Goal: Complete application form

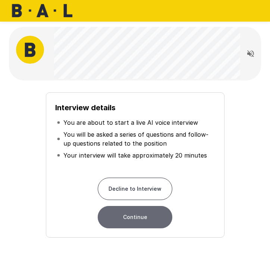
click at [139, 216] on button "Continue" at bounding box center [135, 217] width 74 height 22
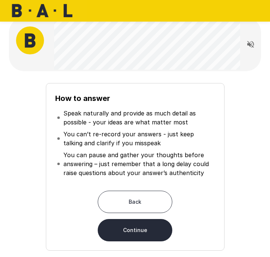
scroll to position [13, 0]
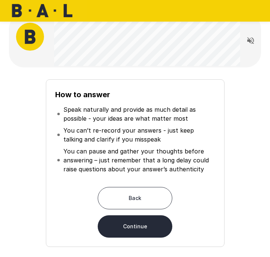
click at [159, 225] on button "Continue" at bounding box center [135, 226] width 74 height 22
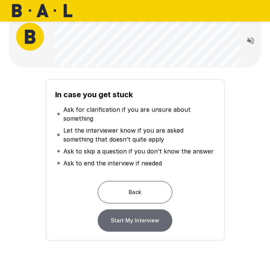
click at [153, 222] on button "Start My Interview" at bounding box center [135, 220] width 74 height 22
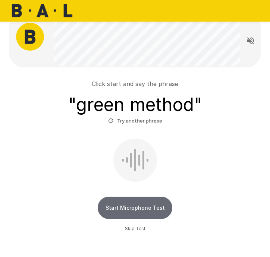
click at [144, 202] on button "Start Microphone Test" at bounding box center [135, 208] width 74 height 22
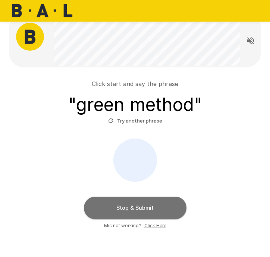
click at [144, 202] on button "Stop & Submit" at bounding box center [135, 208] width 102 height 22
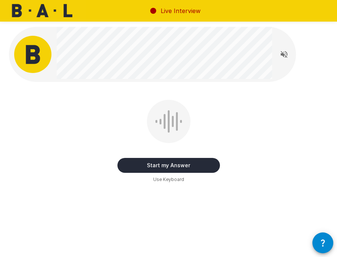
click at [194, 163] on button "Start my Answer" at bounding box center [168, 165] width 102 height 15
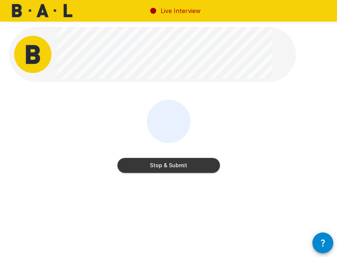
click at [194, 163] on button "Stop & Submit" at bounding box center [168, 165] width 102 height 15
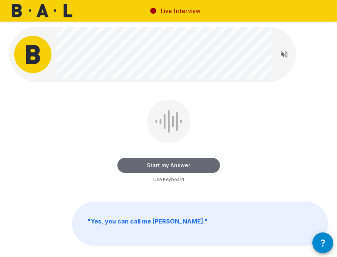
click at [194, 163] on button "Start my Answer" at bounding box center [168, 165] width 102 height 15
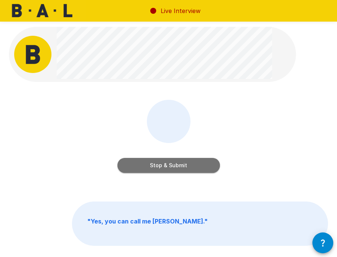
click at [183, 163] on button "Stop & Submit" at bounding box center [168, 165] width 102 height 15
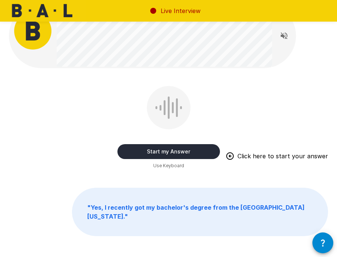
scroll to position [36, 0]
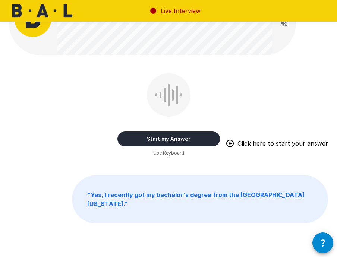
click at [194, 137] on button "Start my Answer" at bounding box center [168, 138] width 102 height 15
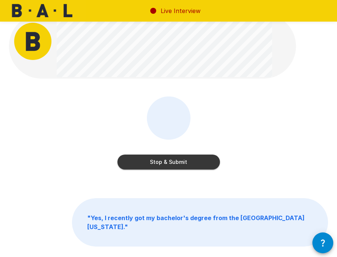
scroll to position [12, 0]
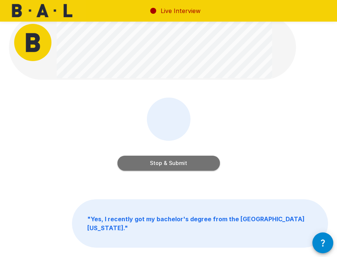
click at [178, 161] on button "Stop & Submit" at bounding box center [168, 163] width 102 height 15
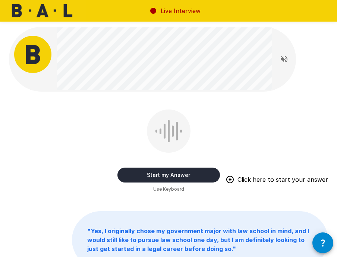
click at [180, 173] on button "Start my Answer" at bounding box center [168, 175] width 102 height 15
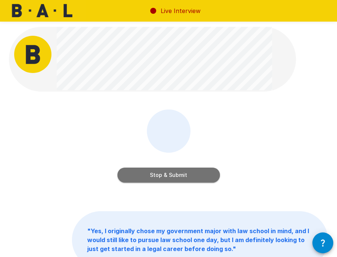
click at [180, 173] on button "Stop & Submit" at bounding box center [168, 175] width 102 height 15
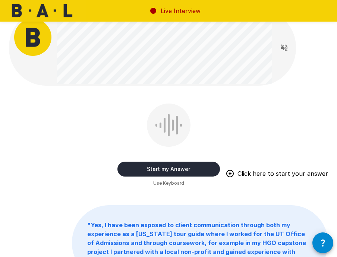
scroll to position [4, 0]
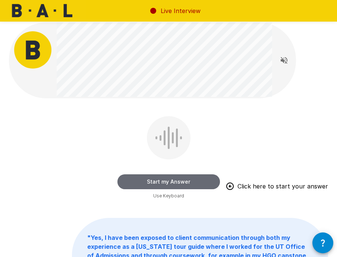
click at [170, 178] on button "Start my Answer" at bounding box center [168, 181] width 102 height 15
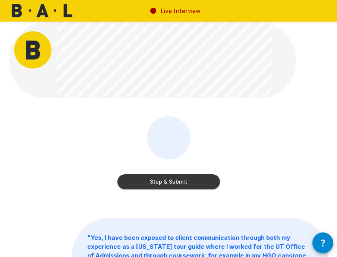
scroll to position [3, 0]
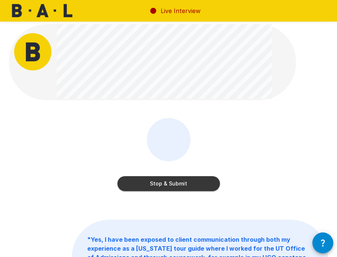
click at [170, 178] on button "Stop & Submit" at bounding box center [168, 183] width 102 height 15
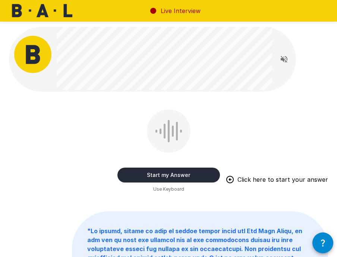
scroll to position [0, 0]
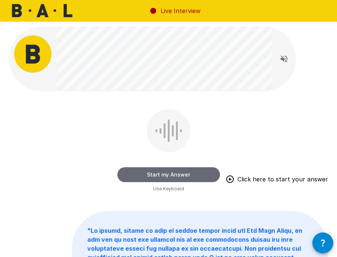
click at [175, 175] on button "Start my Answer" at bounding box center [168, 174] width 102 height 15
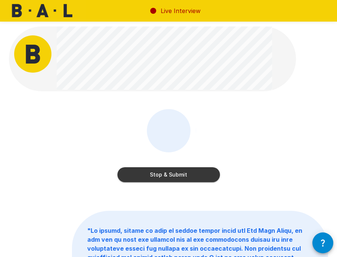
click at [175, 175] on button "Stop & Submit" at bounding box center [168, 174] width 102 height 15
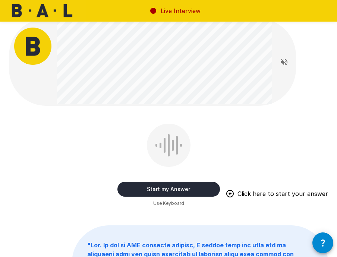
scroll to position [0, 0]
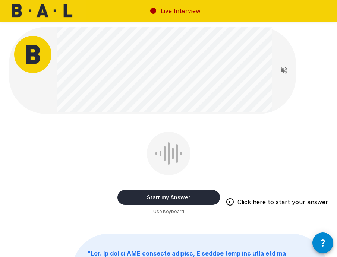
click at [196, 195] on button "Start my Answer" at bounding box center [168, 197] width 102 height 15
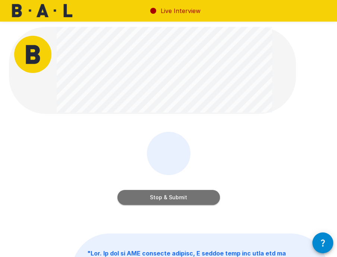
click at [191, 195] on button "Stop & Submit" at bounding box center [168, 197] width 102 height 15
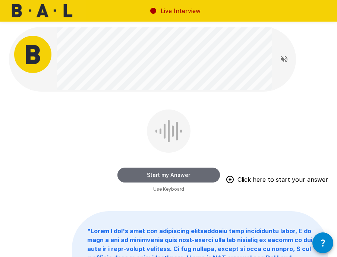
click at [189, 171] on button "Start my Answer" at bounding box center [168, 175] width 102 height 15
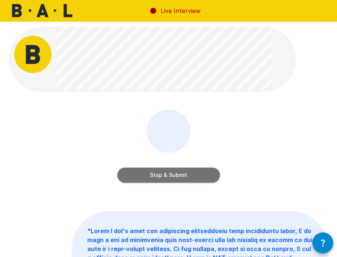
click at [180, 174] on button "Stop & Submit" at bounding box center [168, 175] width 102 height 15
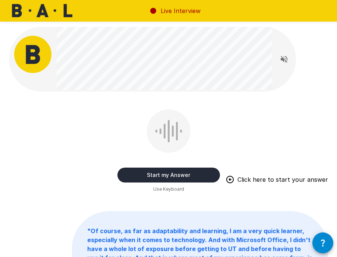
click at [187, 172] on button "Start my Answer" at bounding box center [168, 175] width 102 height 15
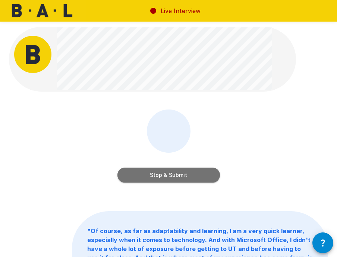
click at [178, 174] on button "Stop & Submit" at bounding box center [168, 175] width 102 height 15
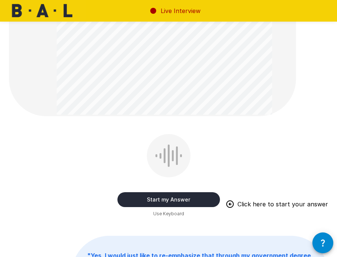
scroll to position [278, 0]
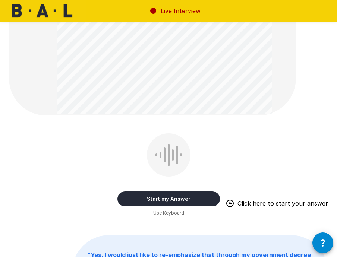
click at [190, 198] on button "Start my Answer" at bounding box center [168, 198] width 102 height 15
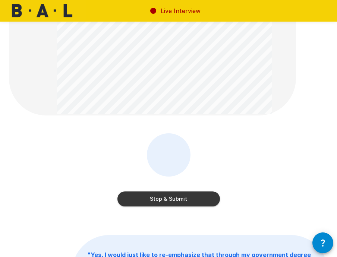
click at [173, 200] on button "Stop & Submit" at bounding box center [168, 198] width 102 height 15
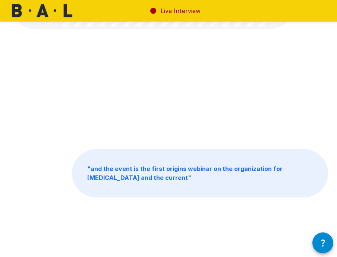
scroll to position [0, 0]
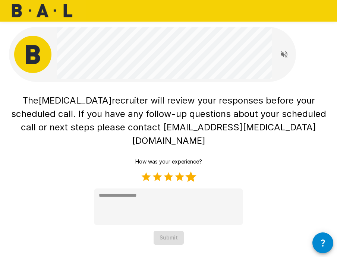
click at [191, 171] on label "5 Stars" at bounding box center [190, 176] width 11 height 11
type textarea "*"
click at [177, 231] on button "Submit" at bounding box center [168, 238] width 30 height 14
